Goal: Transaction & Acquisition: Subscribe to service/newsletter

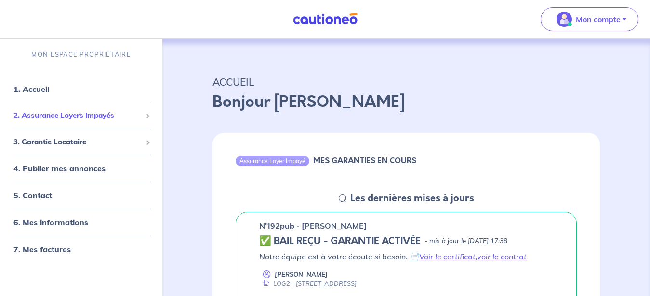
click at [88, 118] on span "2. Assurance Loyers Impayés" at bounding box center [77, 115] width 128 height 11
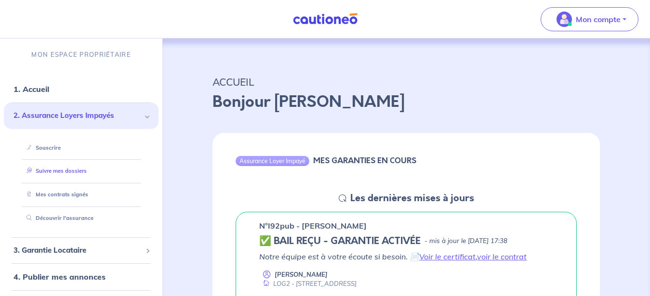
click at [73, 174] on link "Suivre mes dossiers" at bounding box center [55, 171] width 64 height 7
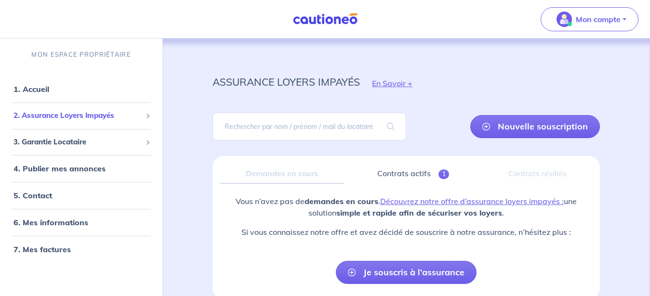
click at [64, 121] on div "2. Assurance Loyers Impayés" at bounding box center [81, 116] width 155 height 19
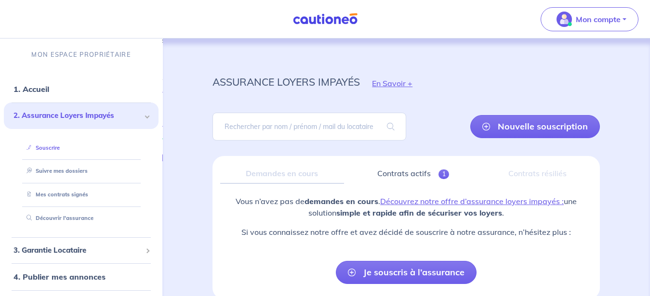
click at [56, 150] on link "Souscrire" at bounding box center [41, 148] width 37 height 7
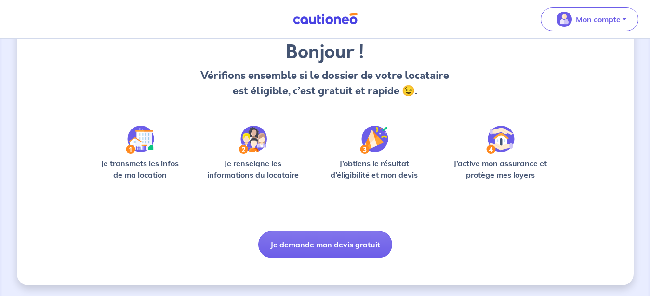
scroll to position [80, 0]
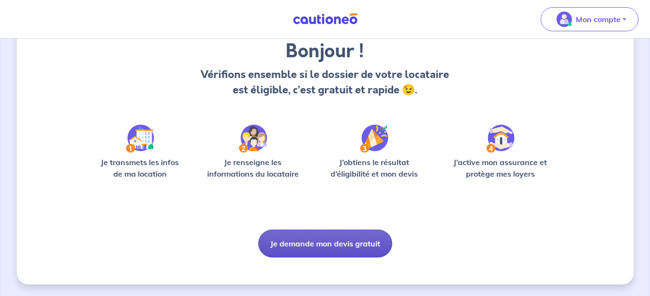
click at [314, 245] on button "Je demande mon devis gratuit" at bounding box center [325, 244] width 134 height 28
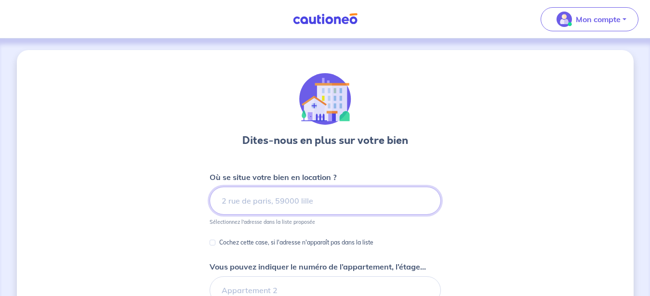
click at [282, 202] on input at bounding box center [325, 201] width 231 height 28
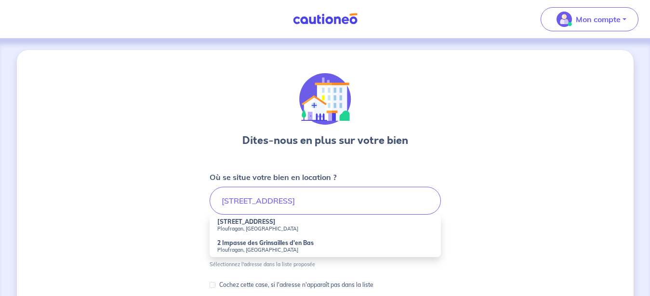
click at [272, 223] on strong "2 Rue des Grinsailles" at bounding box center [246, 221] width 58 height 7
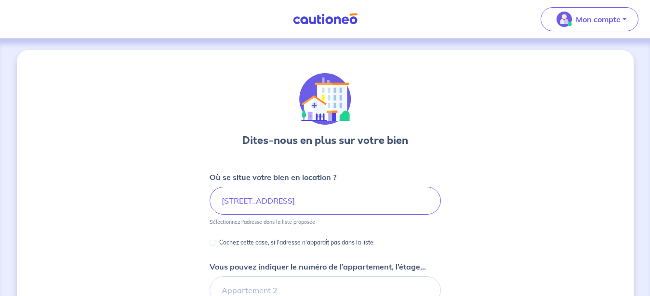
type input "2 Rue des Grinsailles, Ploufragan, France"
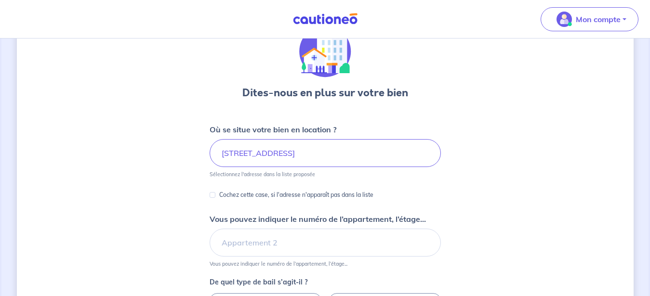
scroll to position [98, 0]
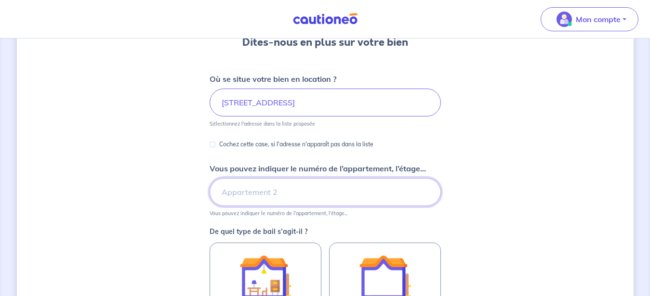
click at [252, 198] on input "Vous pouvez indiquer le numéro de l’appartement, l’étage..." at bounding box center [325, 192] width 231 height 28
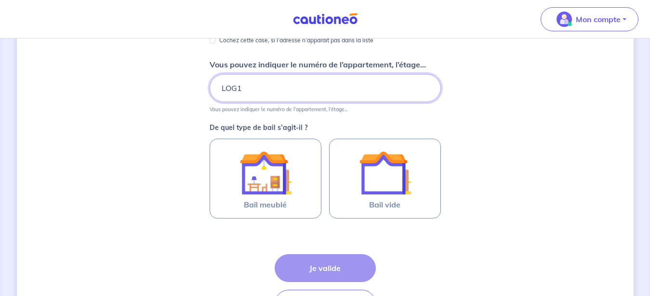
scroll to position [246, 0]
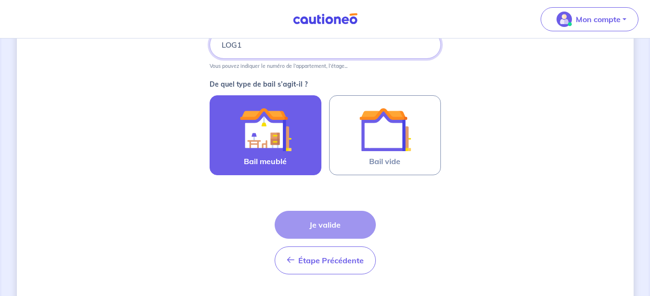
type input "LOG1"
click at [260, 153] on img at bounding box center [266, 130] width 52 height 52
click at [0, 0] on input "Bail meublé" at bounding box center [0, 0] width 0 height 0
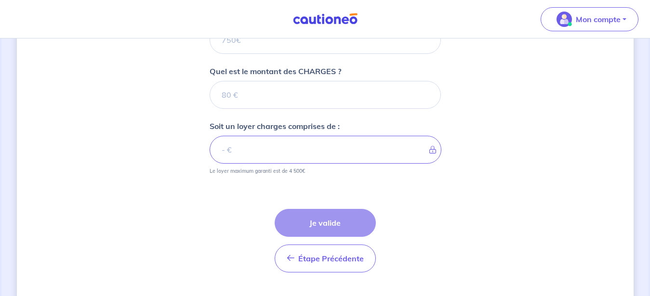
click at [249, 226] on div "Étape Précédente Précédent Je valide Je valide" at bounding box center [325, 229] width 231 height 87
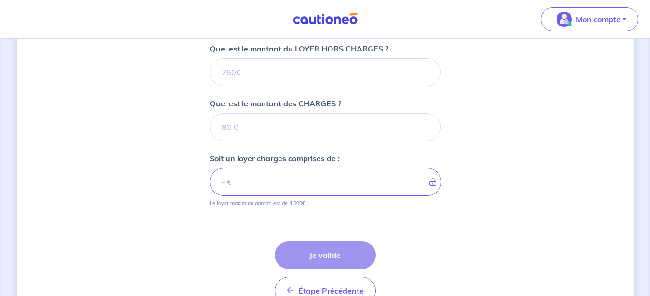
scroll to position [375, 0]
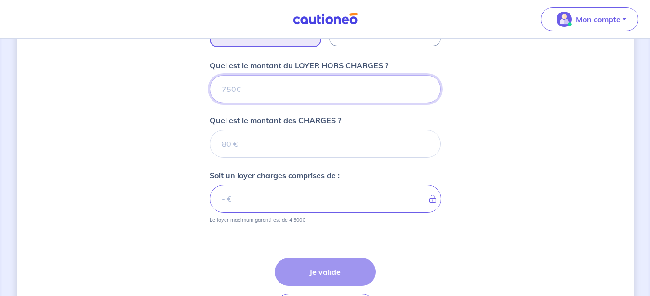
click at [258, 90] on input "Quel est le montant du LOYER HORS CHARGES ?" at bounding box center [325, 89] width 231 height 28
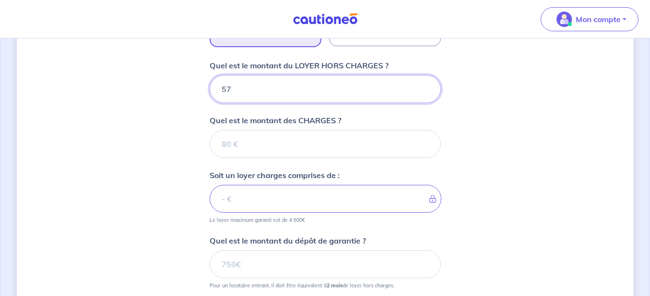
type input "570"
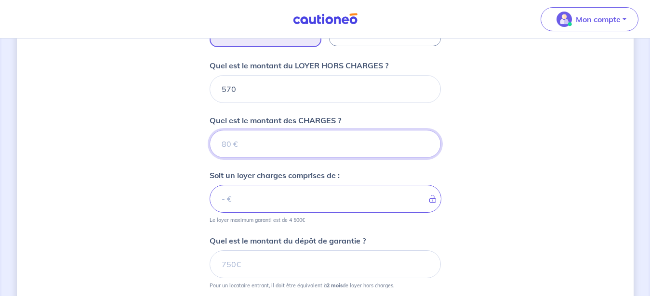
click at [360, 141] on input "Quel est le montant des CHARGES ?" at bounding box center [325, 144] width 231 height 28
type input "130"
type input "700"
type input "130"
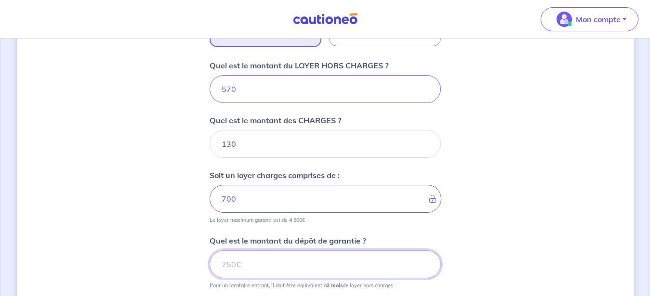
click at [265, 255] on input "Quel est le montant du dépôt de garantie ?" at bounding box center [325, 265] width 231 height 28
type input "1140"
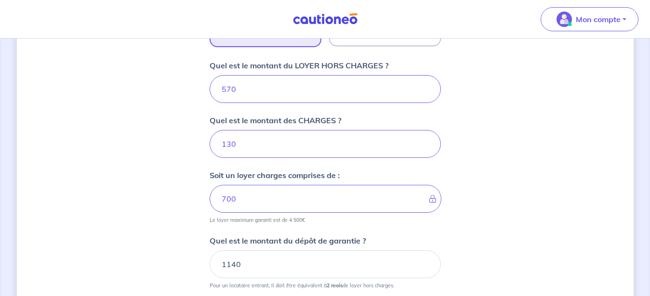
click at [443, 225] on div "Dites-nous en plus sur votre bien Où se situe votre bien en location ? 2 Rue de…" at bounding box center [325, 48] width 617 height 747
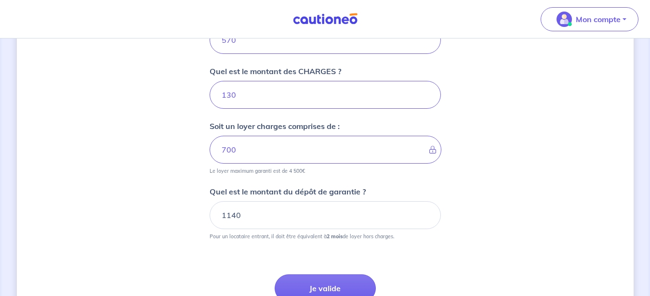
scroll to position [512, 0]
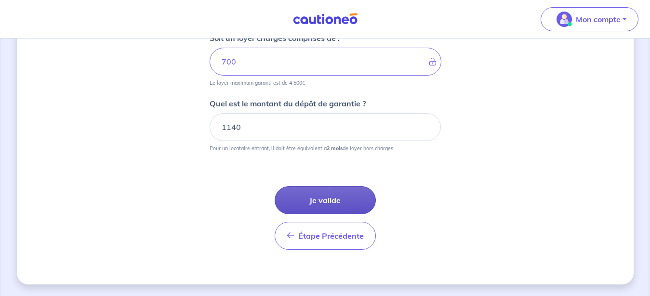
click at [311, 197] on button "Je valide" at bounding box center [325, 201] width 101 height 28
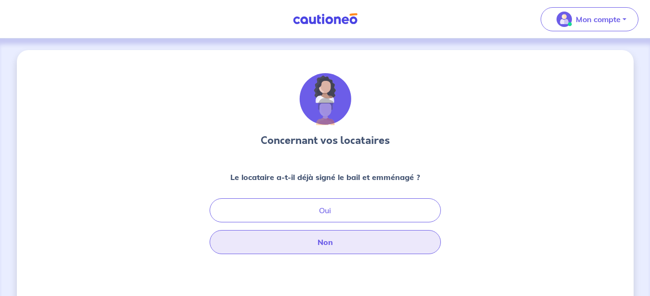
click at [346, 245] on button "Non" at bounding box center [325, 242] width 231 height 24
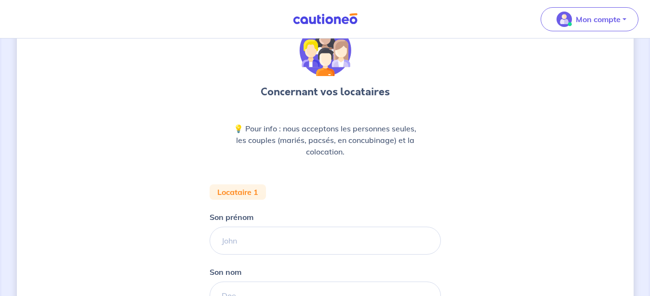
scroll to position [98, 0]
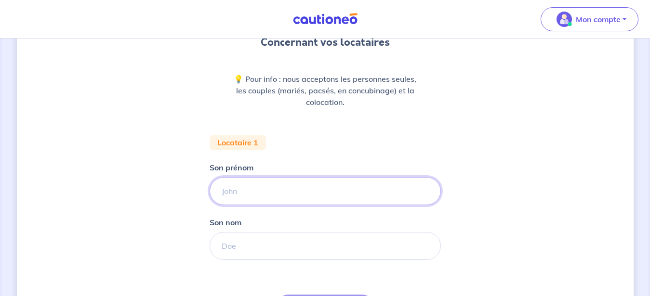
click at [271, 199] on input "Son prénom" at bounding box center [325, 191] width 231 height 28
type input "Julien"
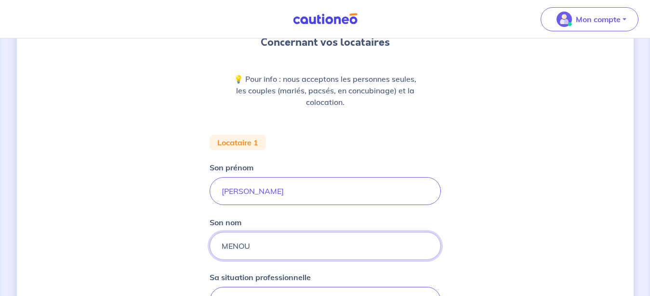
scroll to position [148, 0]
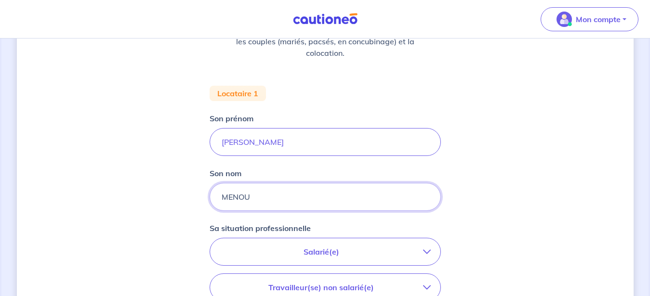
type input "MENOU"
click at [278, 243] on button "Salarié(e)" at bounding box center [325, 252] width 230 height 27
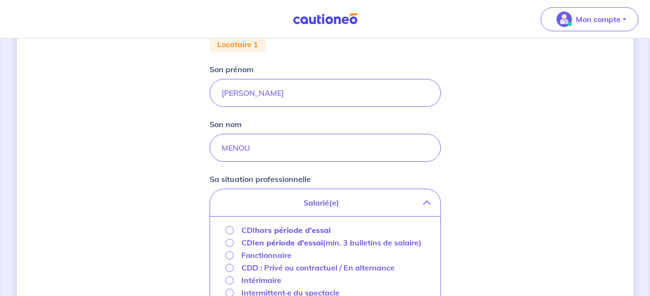
scroll to position [246, 0]
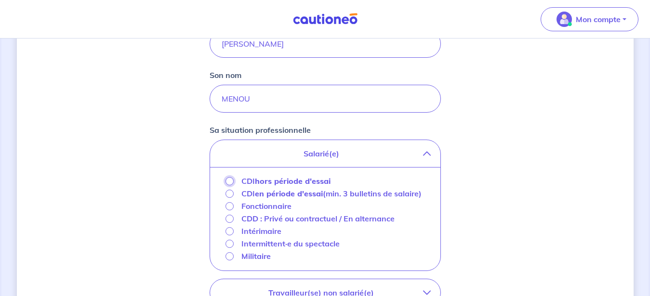
click at [229, 181] on input "CDI hors période d'essai" at bounding box center [230, 181] width 8 height 8
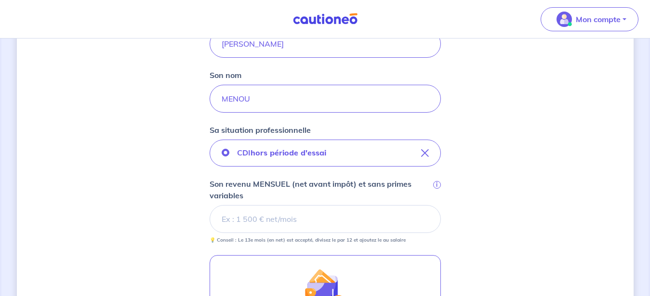
click at [285, 219] on input "Son revenu MENSUEL (net avant impôt) et sans primes variables i" at bounding box center [325, 219] width 231 height 28
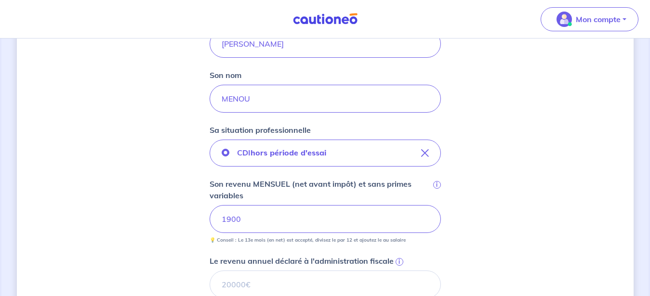
click at [438, 244] on div "CDI hors période d'essai Son revenu MENSUEL (net avant impôt) et sans primes va…" at bounding box center [325, 228] width 231 height 176
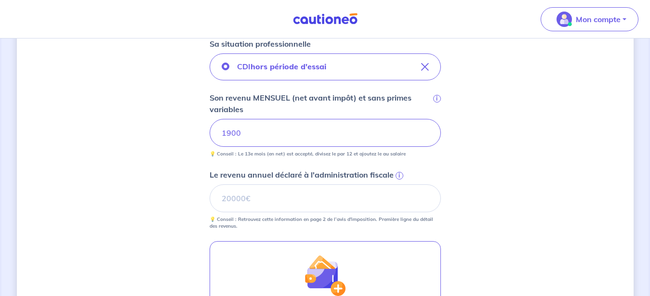
scroll to position [344, 0]
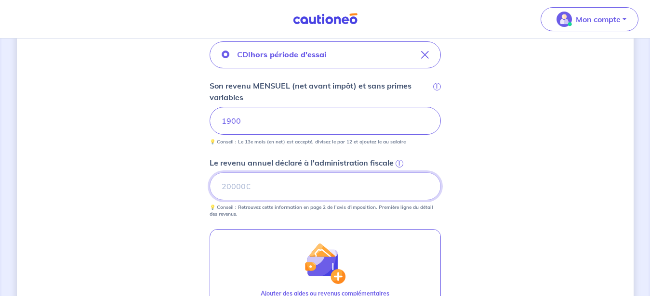
click at [271, 188] on input "Le revenu annuel déclaré à l'administration fiscale i" at bounding box center [325, 187] width 231 height 28
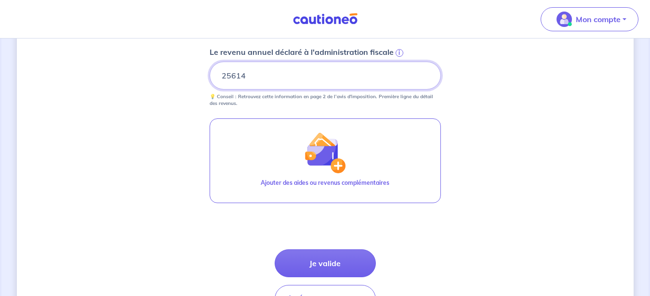
scroll to position [492, 0]
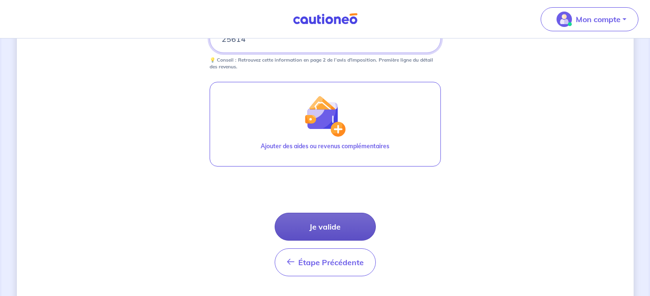
type input "25614"
click at [323, 224] on button "Je valide" at bounding box center [325, 227] width 101 height 28
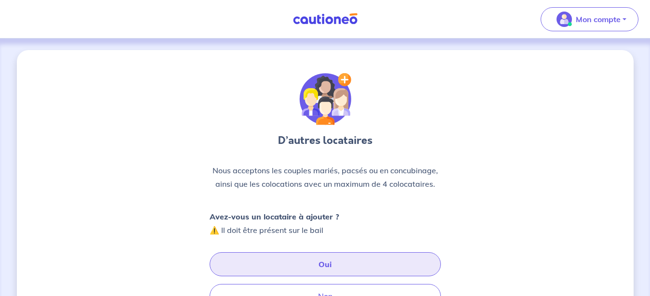
scroll to position [98, 0]
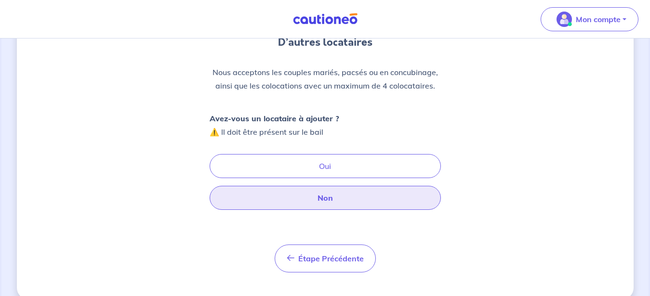
click at [314, 198] on button "Non" at bounding box center [325, 198] width 231 height 24
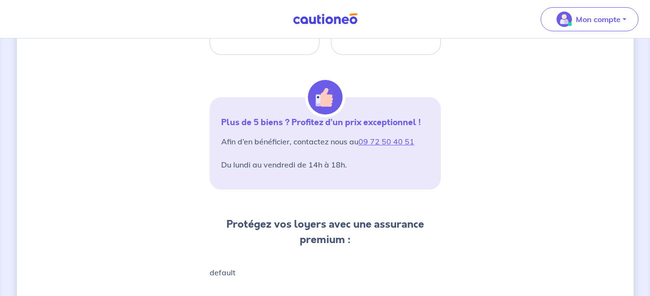
scroll to position [148, 0]
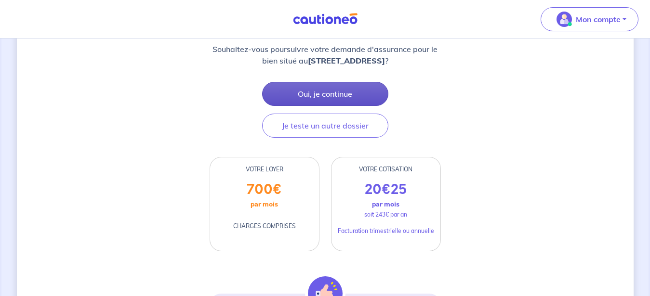
click at [336, 93] on button "Oui, je continue" at bounding box center [325, 94] width 126 height 24
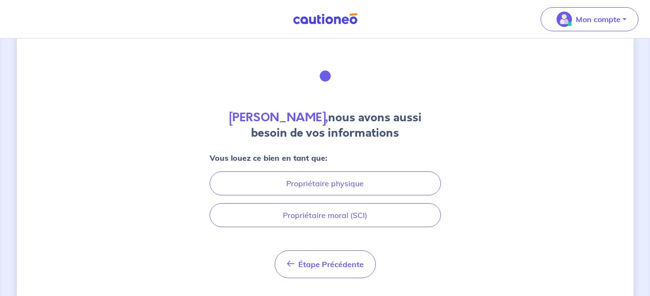
scroll to position [44, 0]
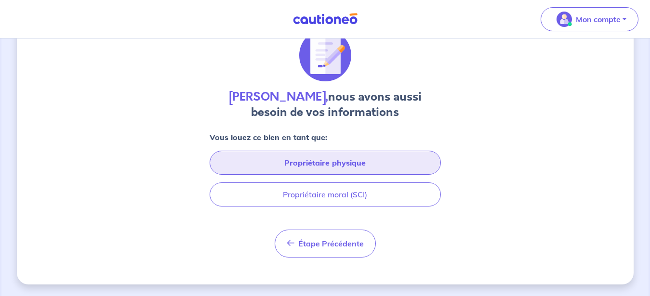
click at [319, 161] on button "Propriétaire physique" at bounding box center [325, 163] width 231 height 24
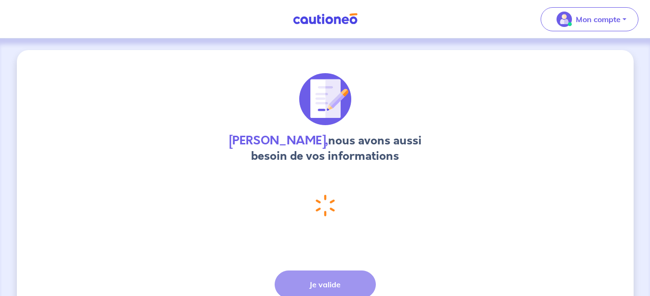
select select "FR"
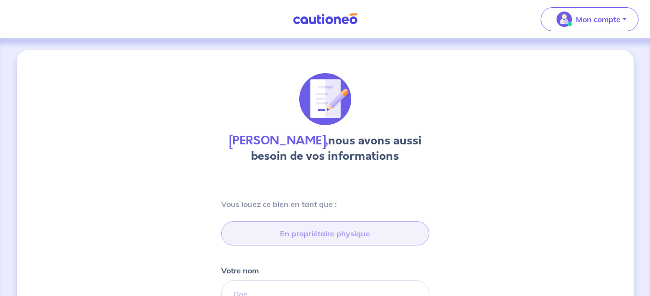
type input "06 59 07 77 39"
type input "2 Rue des Grinsailles, 22440 Ploufragan"
